Goal: Find specific page/section: Find specific page/section

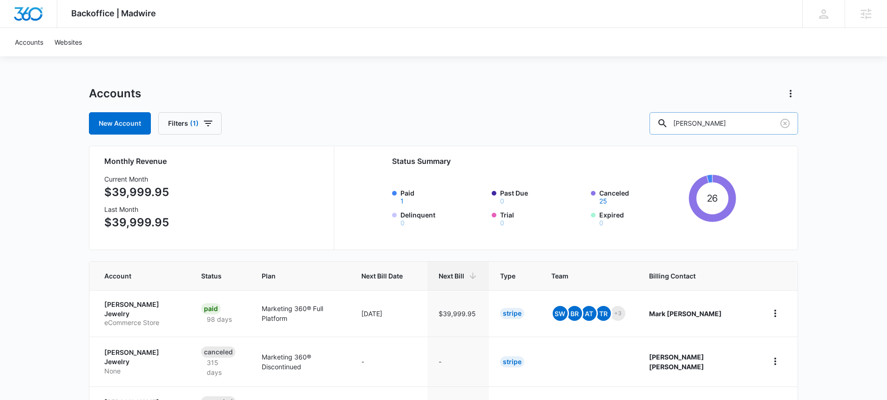
drag, startPoint x: 733, startPoint y: 122, endPoint x: 688, endPoint y: 125, distance: 45.3
click at [688, 125] on div "[PERSON_NAME]" at bounding box center [724, 123] width 149 height 22
click at [733, 123] on input "[PERSON_NAME]" at bounding box center [724, 123] width 149 height 22
click at [724, 122] on input "[PERSON_NAME]" at bounding box center [724, 123] width 149 height 22
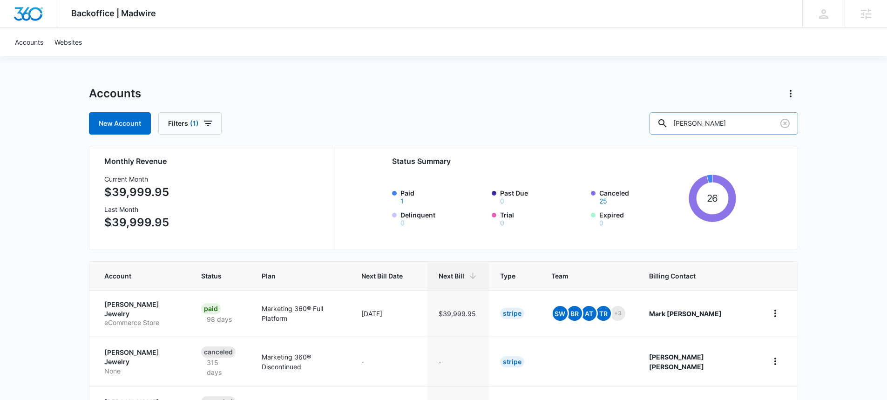
click at [724, 122] on input "[PERSON_NAME]" at bounding box center [724, 123] width 149 height 22
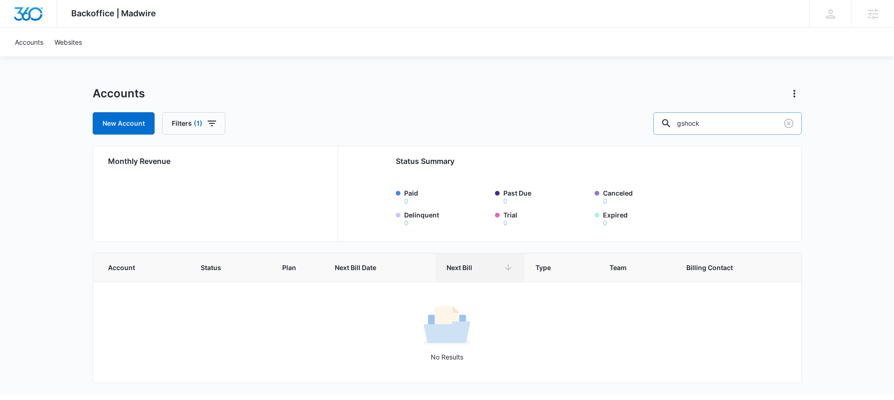
drag, startPoint x: 733, startPoint y: 122, endPoint x: 682, endPoint y: 121, distance: 51.3
click at [683, 124] on div "gshock" at bounding box center [728, 123] width 149 height 22
type input "casio"
